Goal: Find specific page/section: Find specific page/section

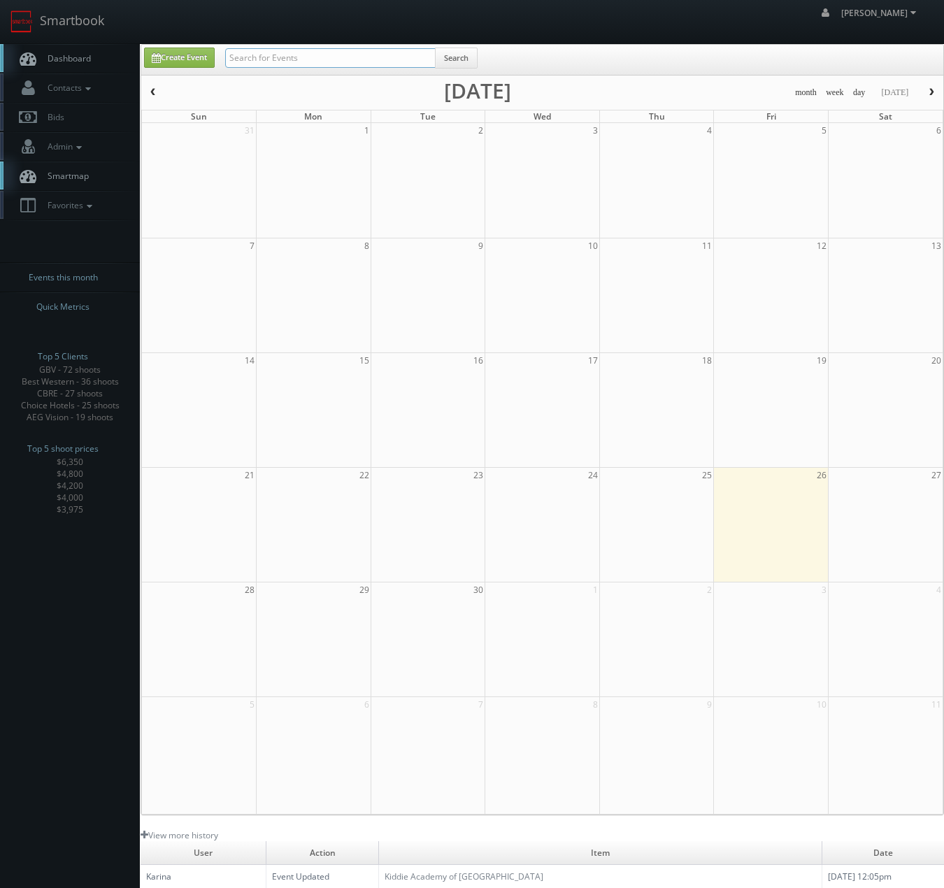
click at [277, 62] on input "text" at bounding box center [330, 58] width 210 height 20
type input "brindlee"
click at [259, 59] on input "text" at bounding box center [330, 58] width 210 height 20
type input "brindlee"
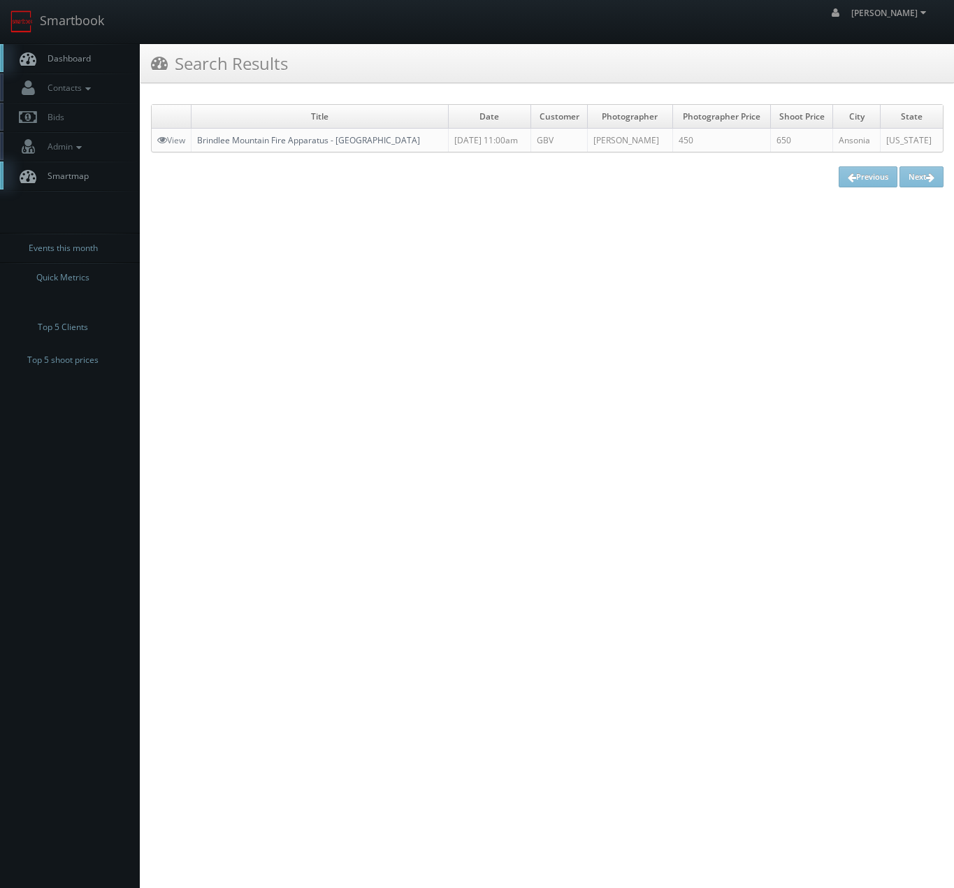
click at [220, 145] on link "Brindlee Mountain Fire Apparatus - [GEOGRAPHIC_DATA]" at bounding box center [308, 140] width 223 height 12
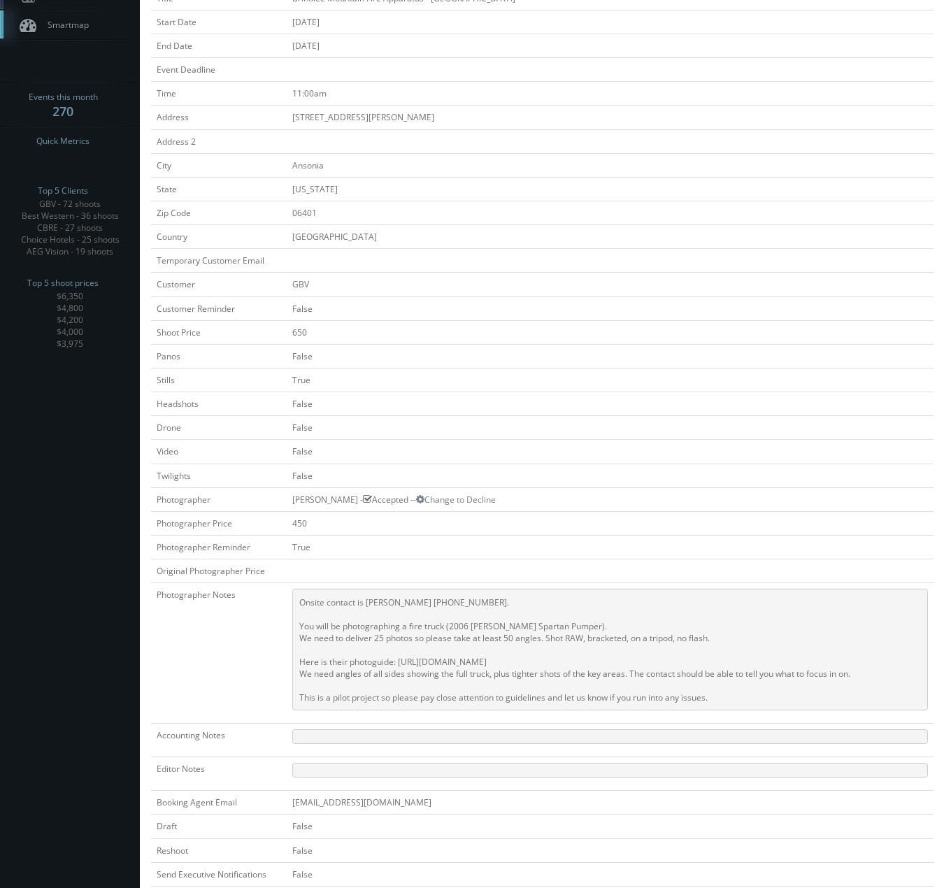
scroll to position [364, 0]
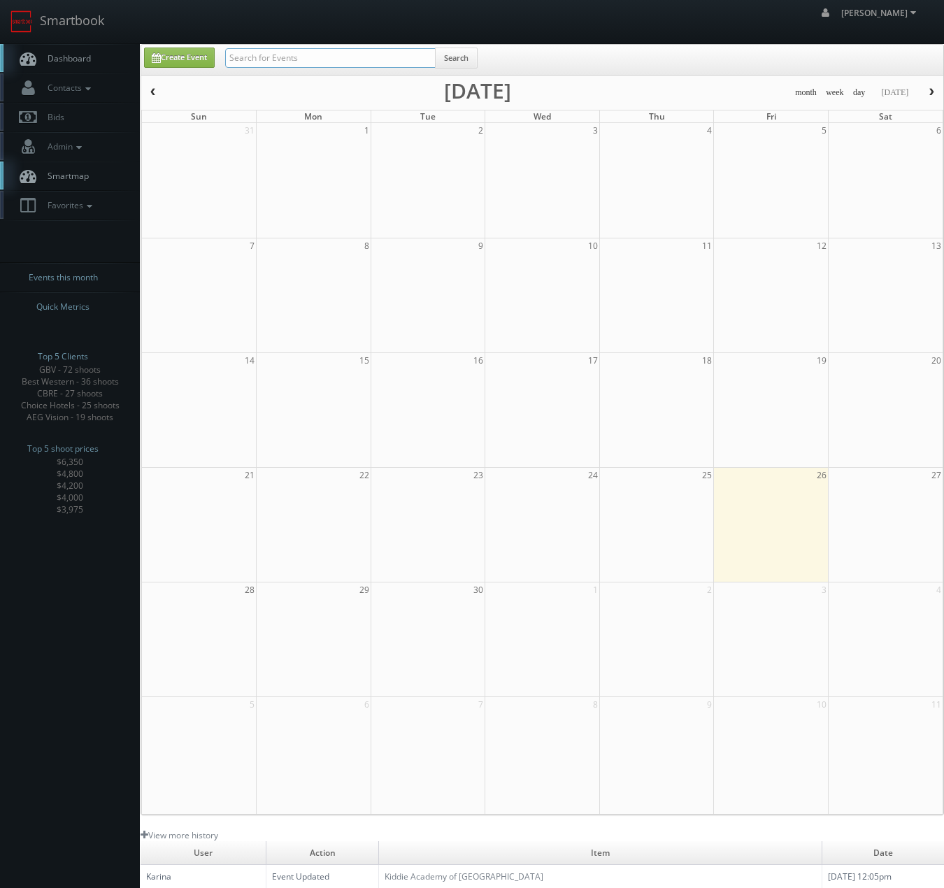
click at [277, 55] on input "text" at bounding box center [330, 58] width 210 height 20
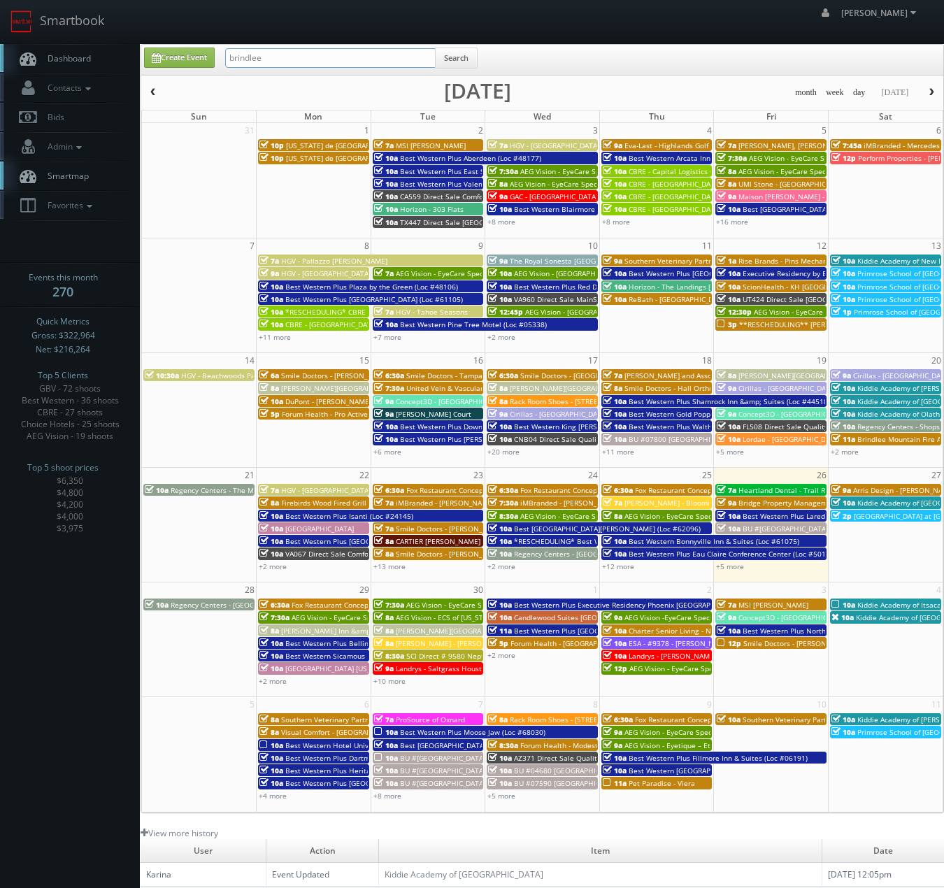
type input "brindlee"
